Goal: Transaction & Acquisition: Purchase product/service

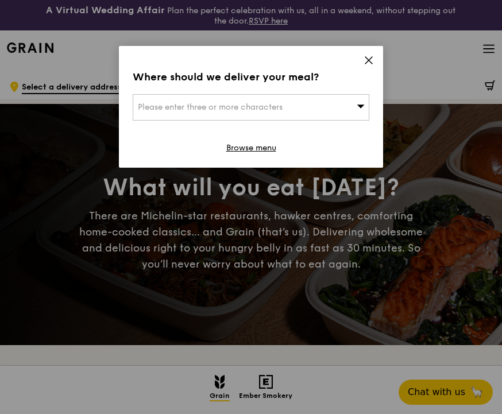
click at [371, 58] on icon at bounding box center [368, 60] width 7 height 7
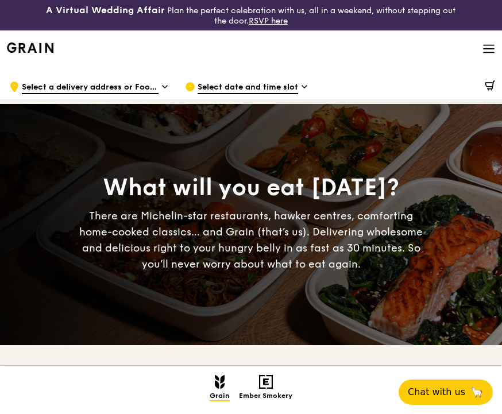
click at [483, 49] on icon at bounding box center [488, 49] width 10 height 0
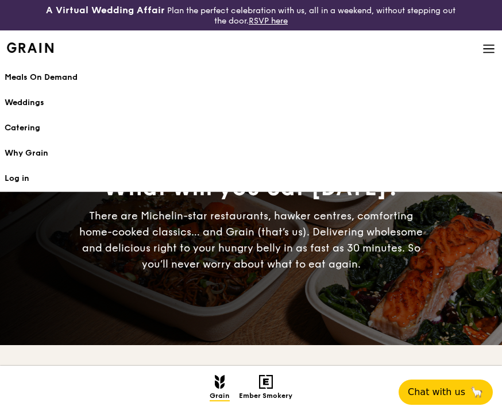
click at [40, 78] on h1 "Meals On Demand" at bounding box center [251, 77] width 493 height 11
click at [64, 78] on h1 "Meals On Demand" at bounding box center [251, 77] width 493 height 11
click at [17, 65] on link "Meals On Demand" at bounding box center [251, 77] width 493 height 25
click at [17, 73] on h1 "Meals On Demand" at bounding box center [251, 77] width 493 height 11
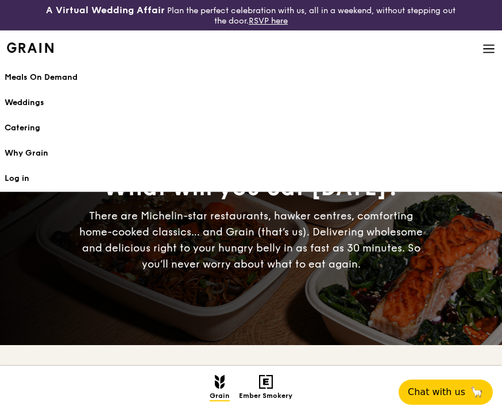
click at [17, 73] on h1 "Meals On Demand" at bounding box center [251, 77] width 493 height 11
click at [78, 76] on h1 "Meals On Demand" at bounding box center [251, 77] width 493 height 11
click at [110, 374] on div "Grain Highlights Regulars Bundles Sides Desserts Drinks Ember Smokery" at bounding box center [251, 390] width 502 height 48
click at [118, 297] on div "What will you eat [DATE]? There are Michelin-star restaurants, hawker centres, …" at bounding box center [251, 224] width 502 height 241
click at [489, 41] on span at bounding box center [488, 49] width 13 height 39
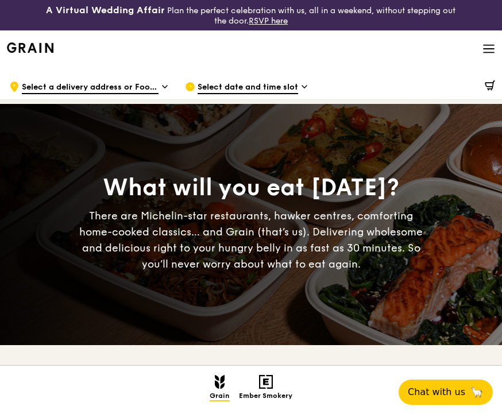
click at [116, 81] on div ".cls-1 { fill: none; stroke: #fff; stroke-linecap: round; stroke-linejoin: roun…" at bounding box center [87, 86] width 157 height 34
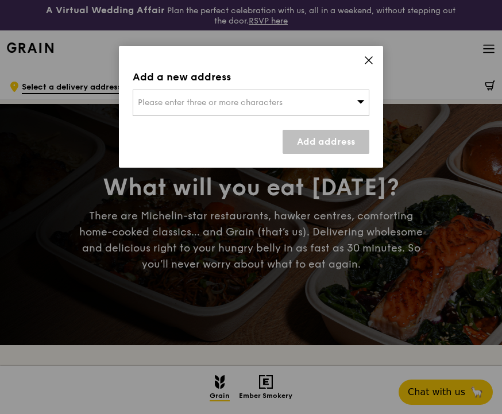
click at [179, 106] on span "Please enter three or more characters" at bounding box center [210, 103] width 145 height 10
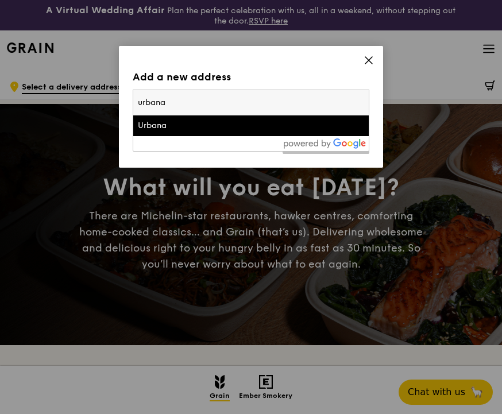
type input "urbana"
click at [167, 131] on div "Urbana" at bounding box center [223, 125] width 170 height 11
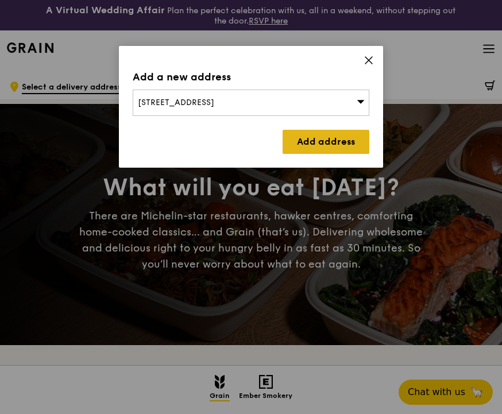
click at [303, 136] on link "Add address" at bounding box center [325, 142] width 87 height 24
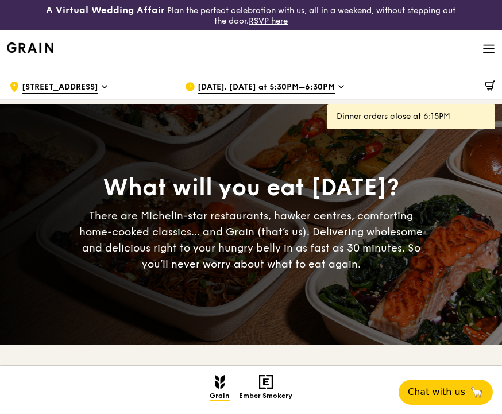
click at [334, 90] on div "[DATE], [DATE] at 5:30PM–6:30PM" at bounding box center [263, 86] width 157 height 34
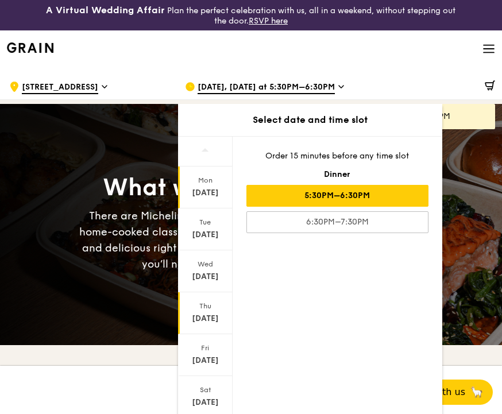
click at [204, 317] on div "[DATE]" at bounding box center [205, 318] width 51 height 11
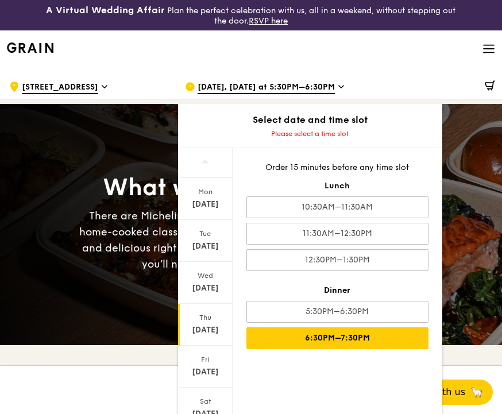
click at [361, 339] on div "6:30PM–7:30PM" at bounding box center [337, 338] width 182 height 22
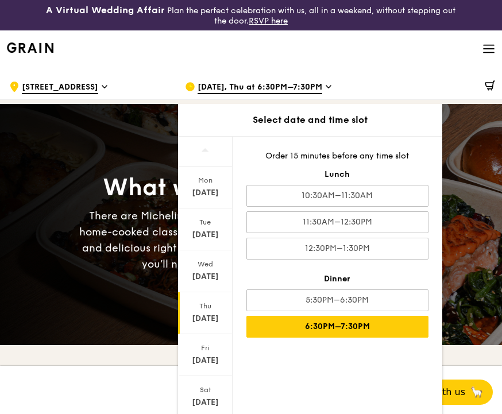
click at [368, 327] on div "6:30PM–7:30PM" at bounding box center [337, 327] width 182 height 22
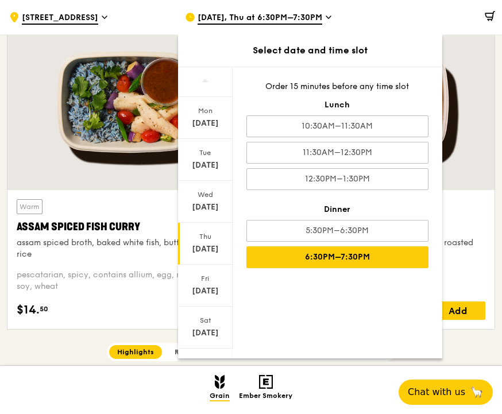
scroll to position [425, 0]
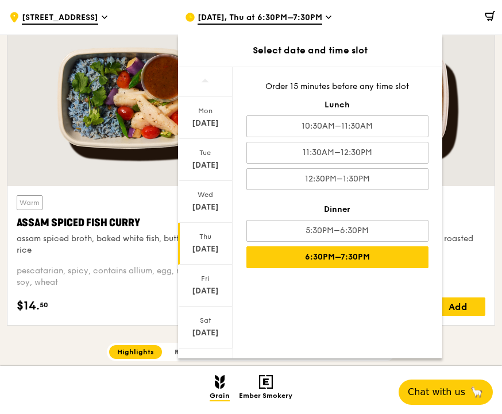
click at [106, 290] on div "Warm Assam Spiced Fish [PERSON_NAME] assam spiced broth, baked white fish, butt…" at bounding box center [127, 255] width 220 height 121
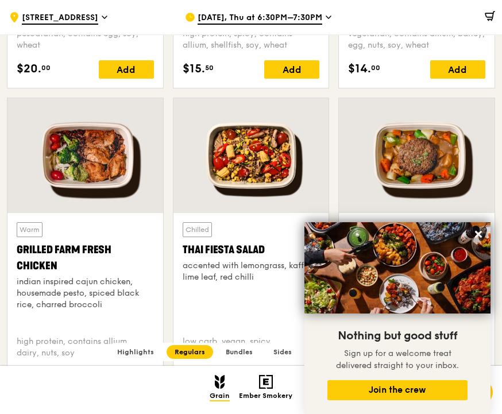
scroll to position [1255, 0]
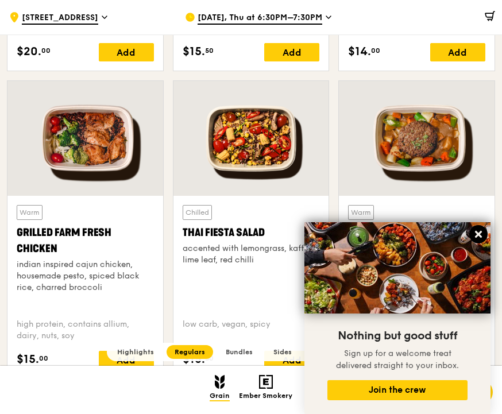
click at [482, 233] on icon at bounding box center [478, 234] width 10 height 10
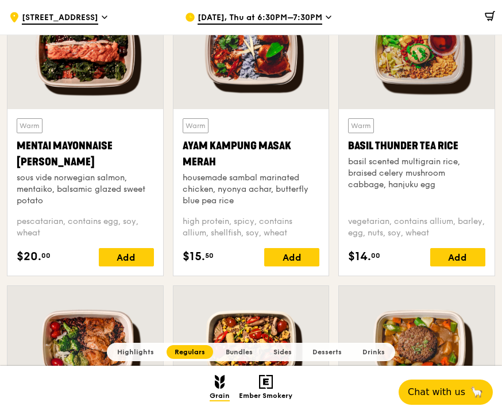
scroll to position [1063, 0]
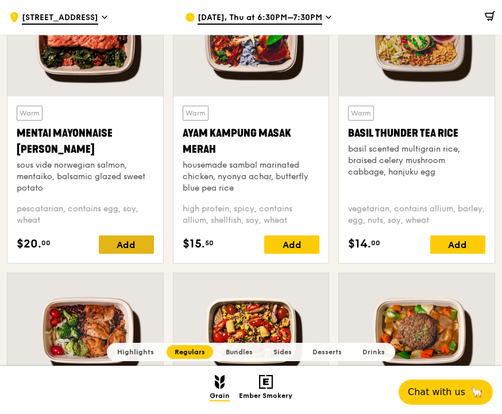
click at [123, 240] on div "Add" at bounding box center [126, 244] width 55 height 18
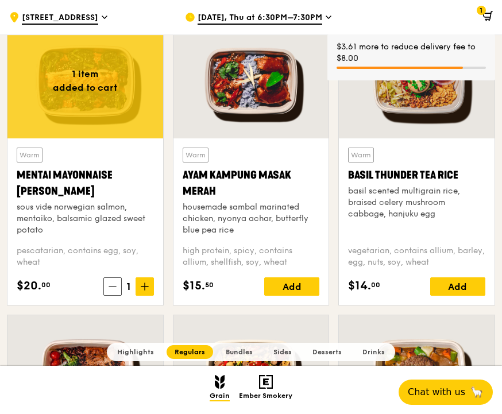
scroll to position [1021, 0]
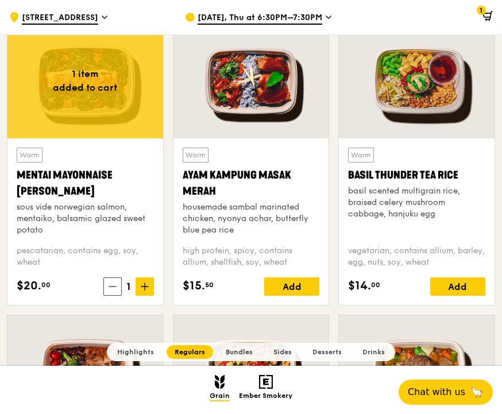
click at [485, 16] on icon at bounding box center [487, 16] width 10 height 10
